Goal: Information Seeking & Learning: Find specific fact

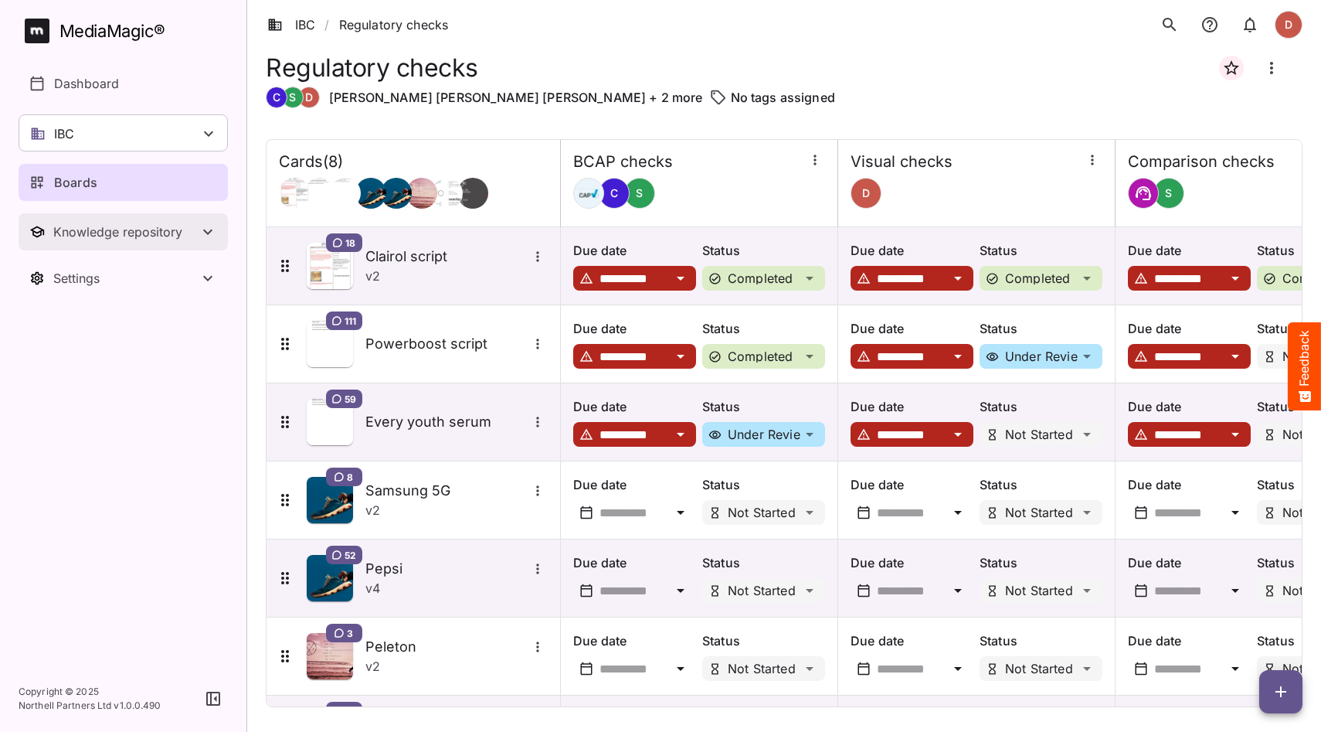
click at [203, 233] on icon "Toggle Knowledge repository" at bounding box center [208, 232] width 19 height 19
click at [125, 130] on div "IBC" at bounding box center [123, 132] width 209 height 37
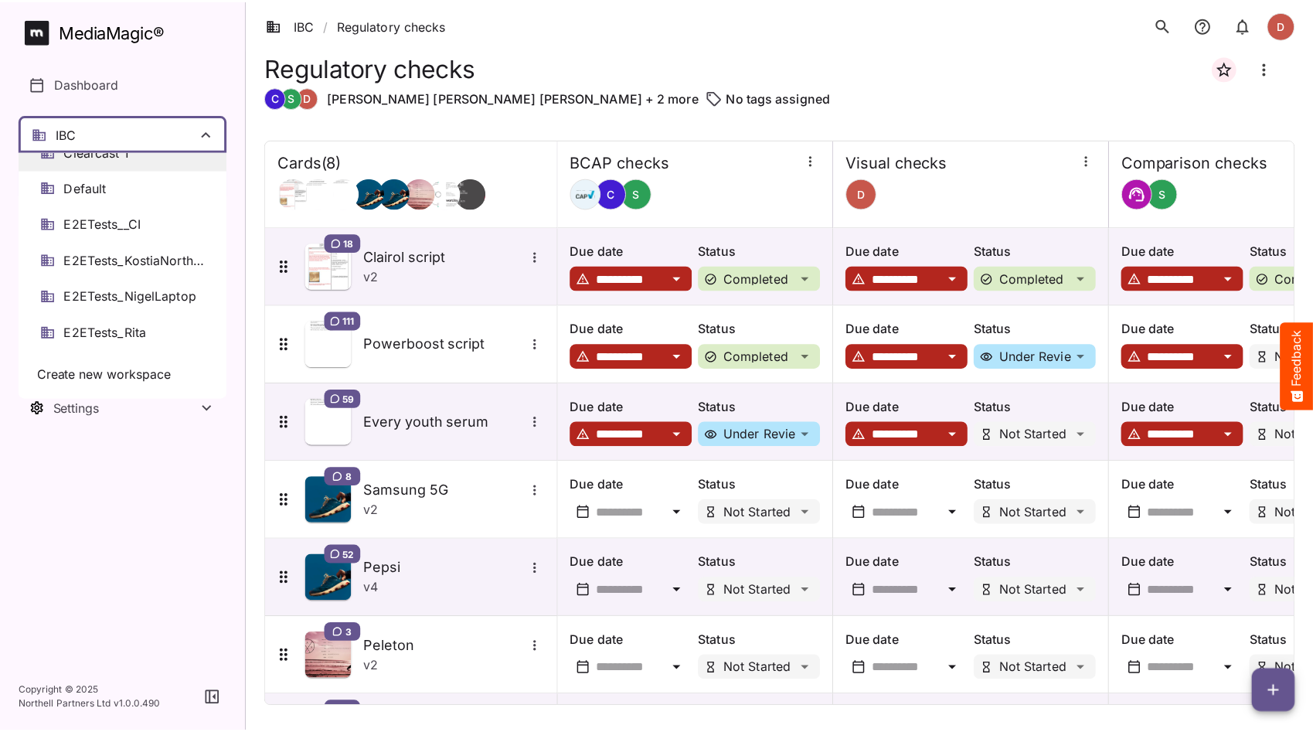
scroll to position [151, 0]
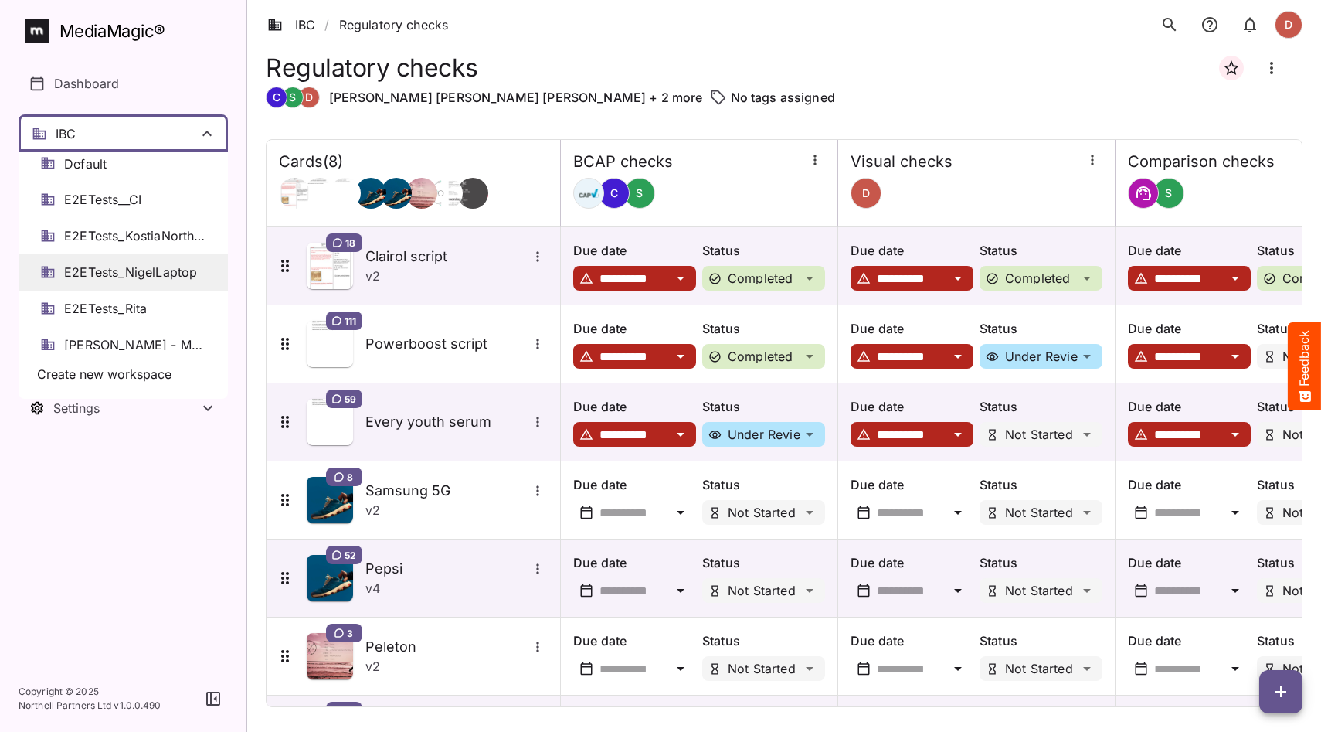
click at [124, 273] on span "E2ETests_NigelLaptop" at bounding box center [130, 272] width 133 height 18
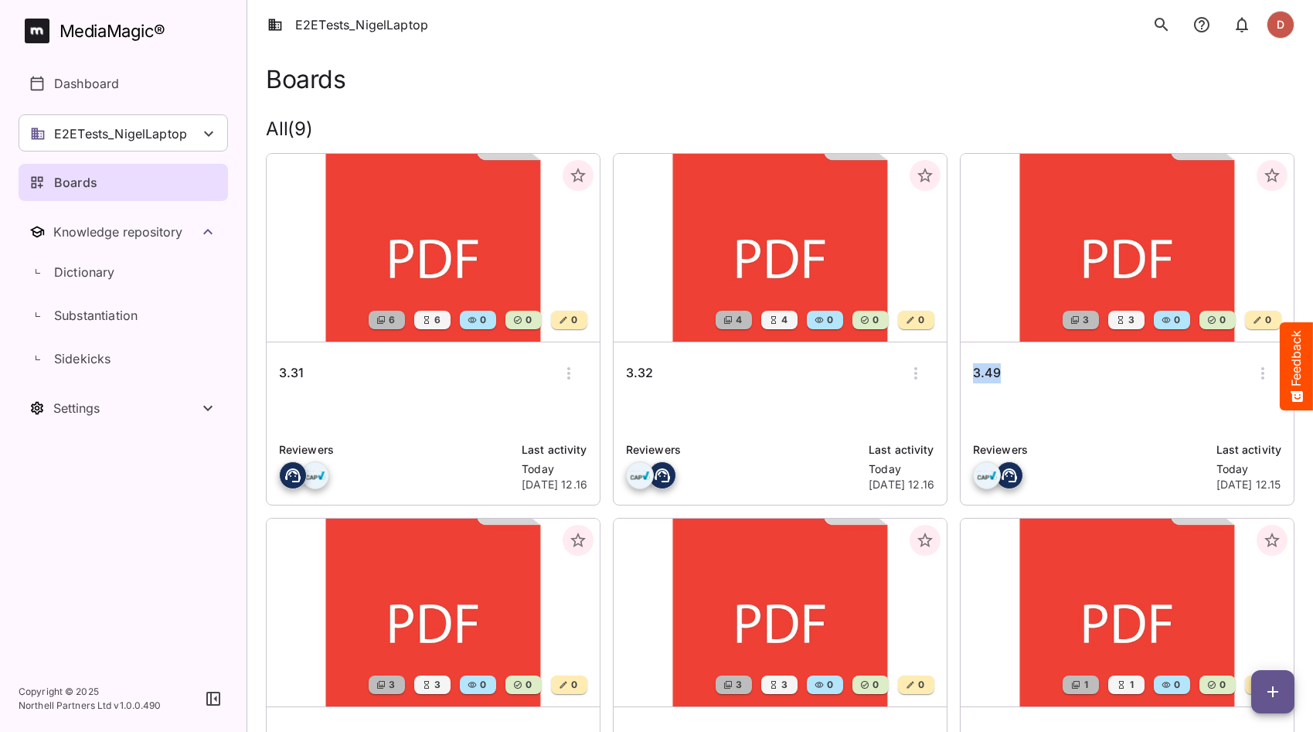
drag, startPoint x: 1002, startPoint y: 374, endPoint x: 983, endPoint y: 374, distance: 18.5
click at [974, 373] on div "3.49" at bounding box center [1127, 373] width 308 height 37
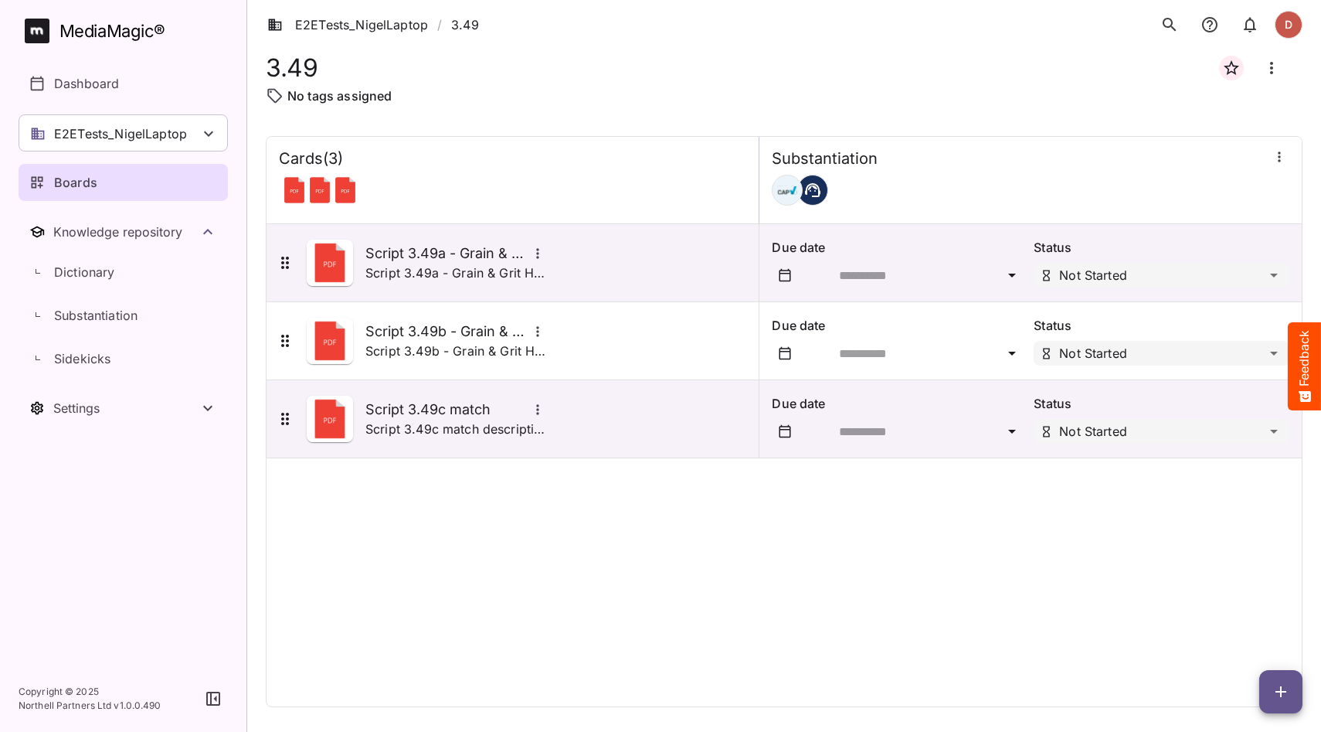
drag, startPoint x: 983, startPoint y: 374, endPoint x: 265, endPoint y: 61, distance: 783.7
click at [265, 61] on html "E2ETests_NigelLaptop / 3.49 D MediaMagic ® Dashboard E2ETests_NigelLaptop [PERS…" at bounding box center [660, 362] width 1321 height 725
drag, startPoint x: 268, startPoint y: 64, endPoint x: 312, endPoint y: 66, distance: 44.1
click at [312, 66] on h1 "3.49" at bounding box center [292, 67] width 52 height 29
copy h1 "3.49"
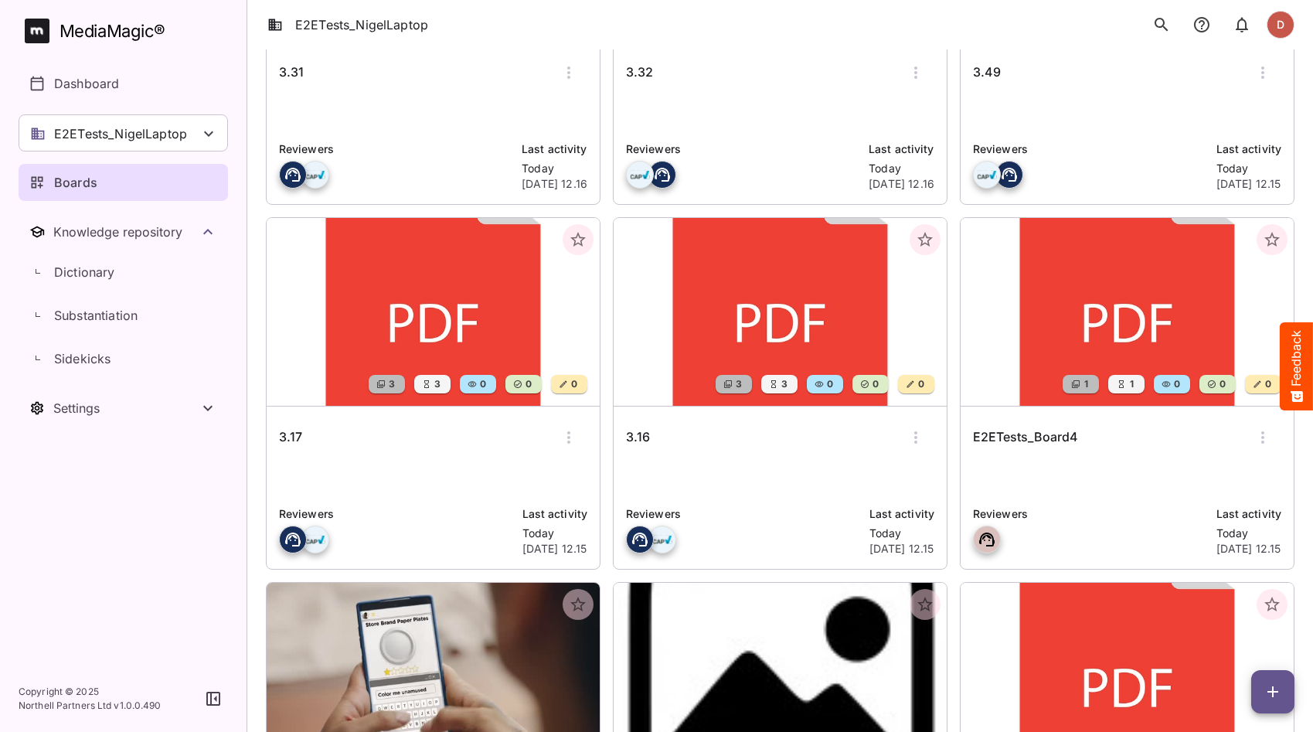
scroll to position [303, 0]
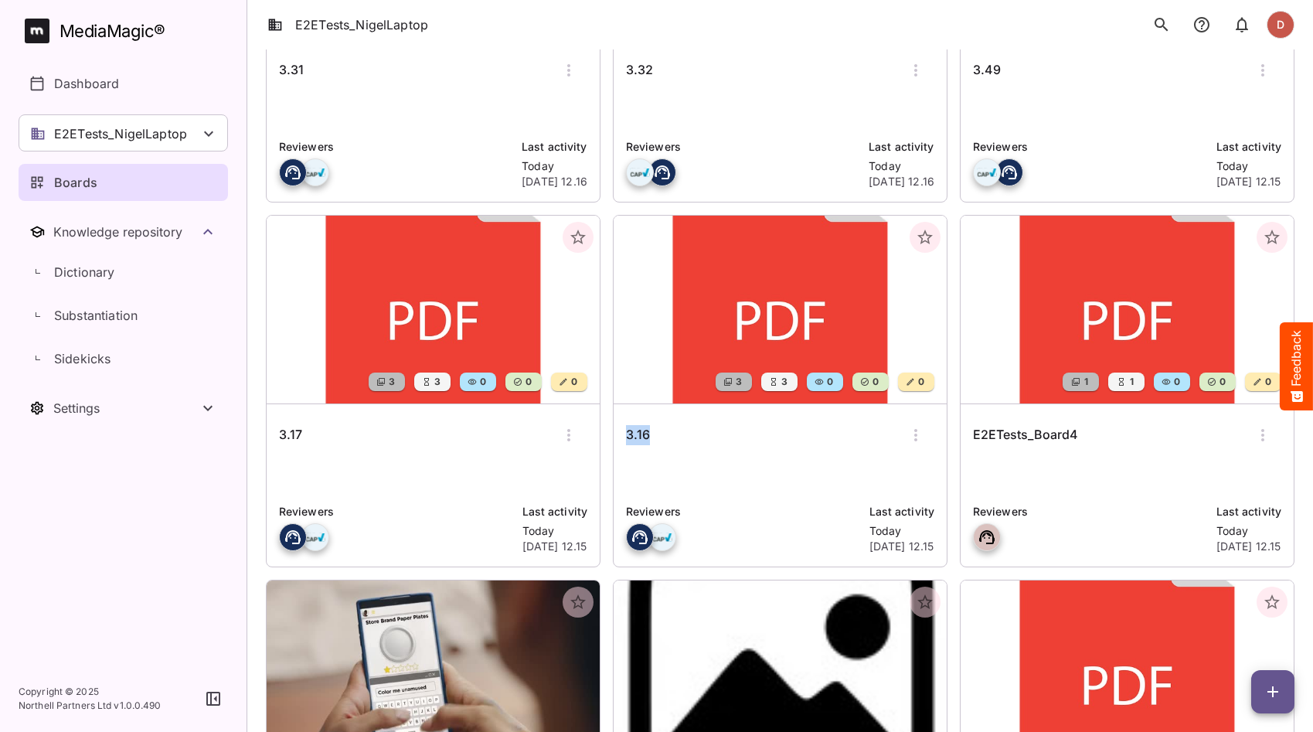
drag, startPoint x: 664, startPoint y: 437, endPoint x: 634, endPoint y: 435, distance: 29.4
click at [627, 435] on div "3.16" at bounding box center [780, 434] width 308 height 37
